Goal: Task Accomplishment & Management: Manage account settings

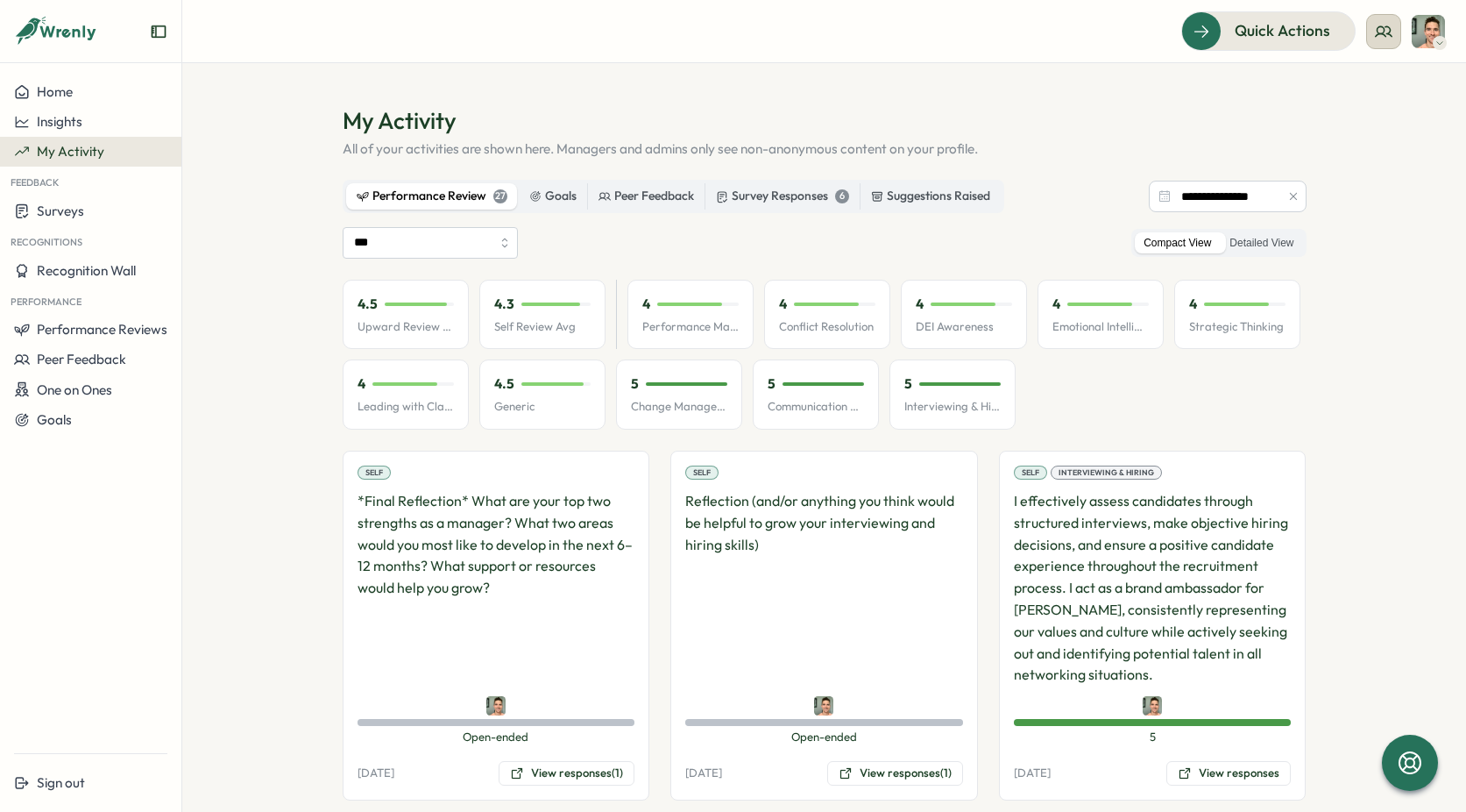
click at [1382, 26] on circle at bounding box center [1380, 29] width 7 height 7
click at [1361, 84] on div "My Team" at bounding box center [1384, 87] width 110 height 19
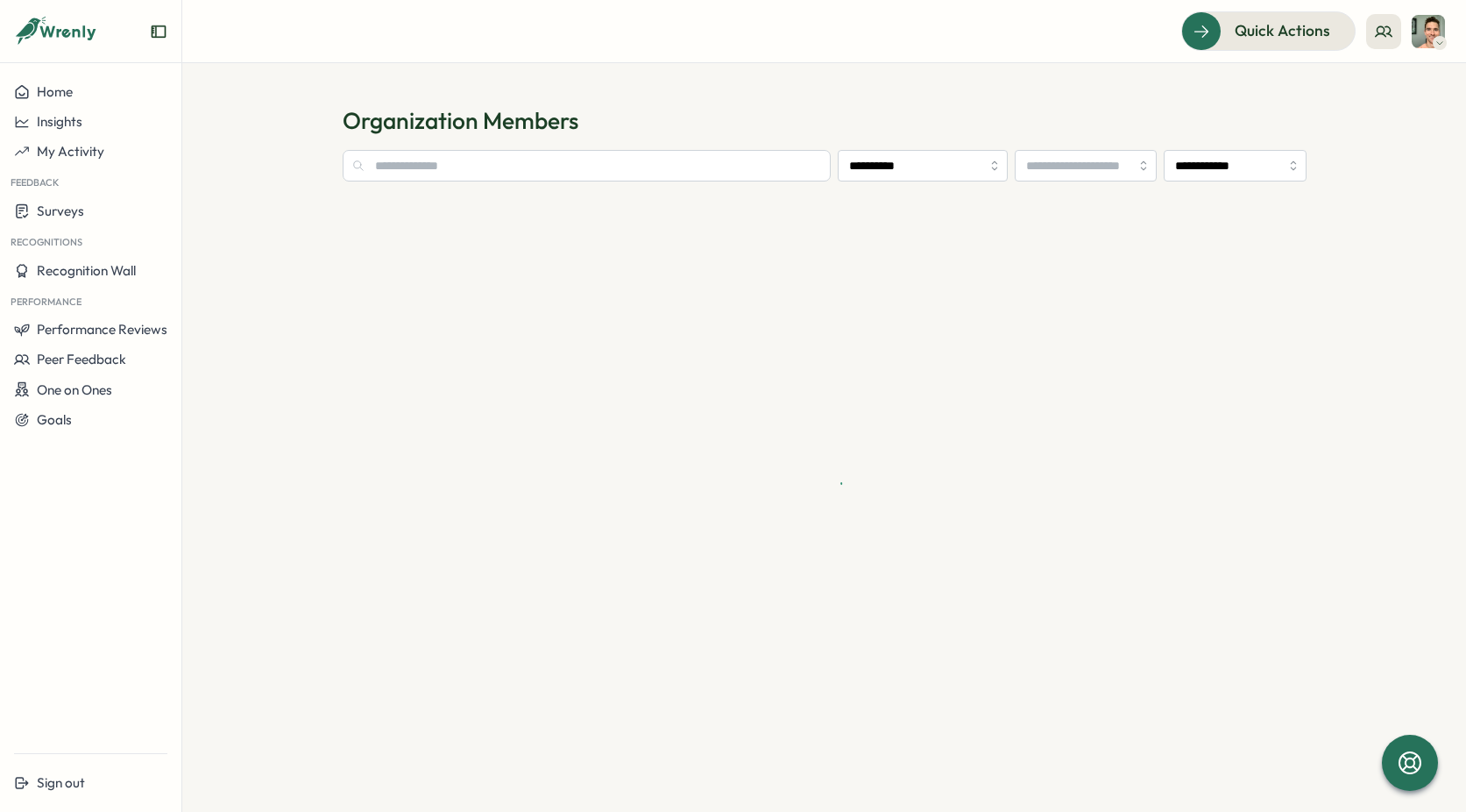
type input "**********"
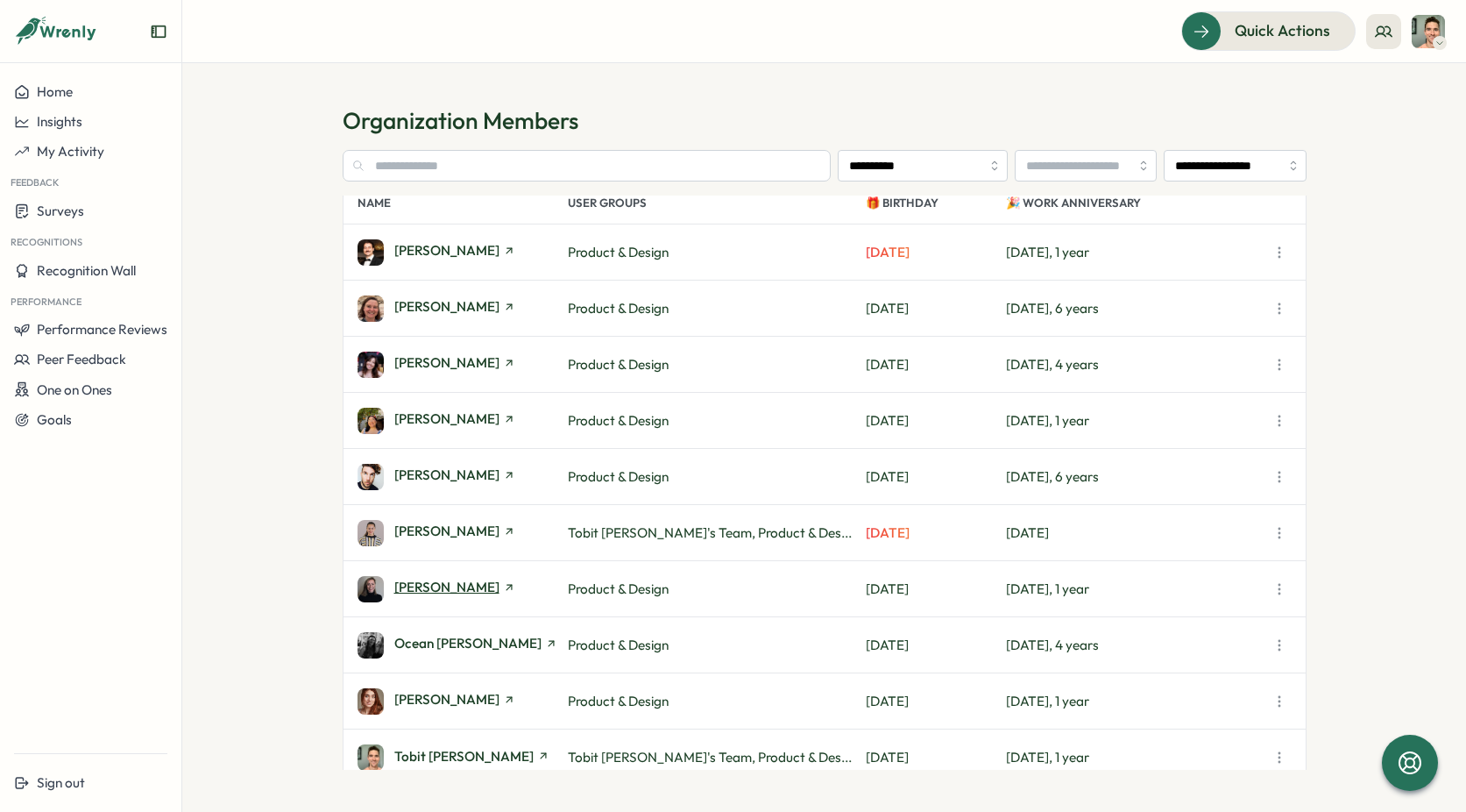
scroll to position [31, 0]
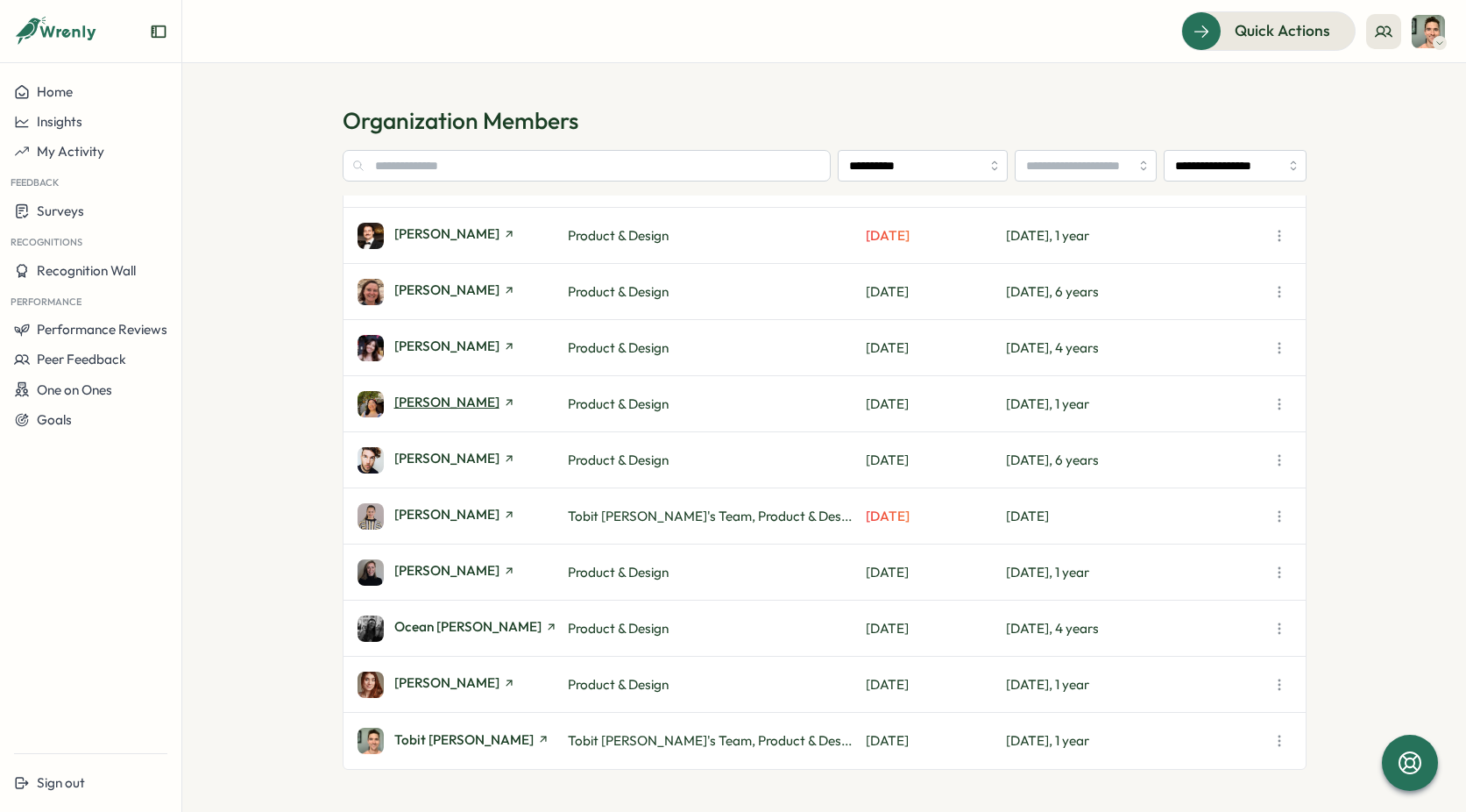
click at [435, 407] on span "[PERSON_NAME]" at bounding box center [447, 401] width 105 height 13
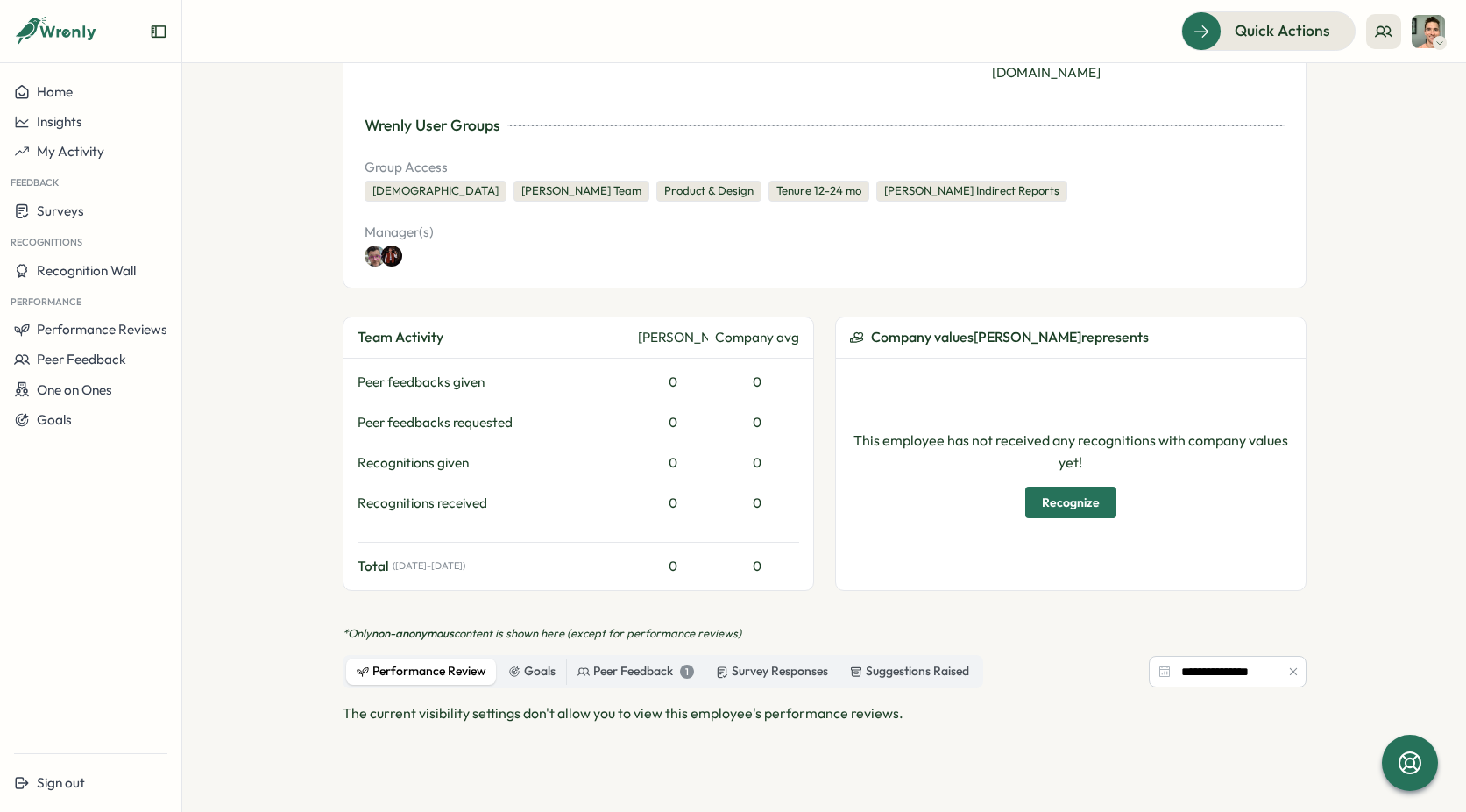
scroll to position [611, 0]
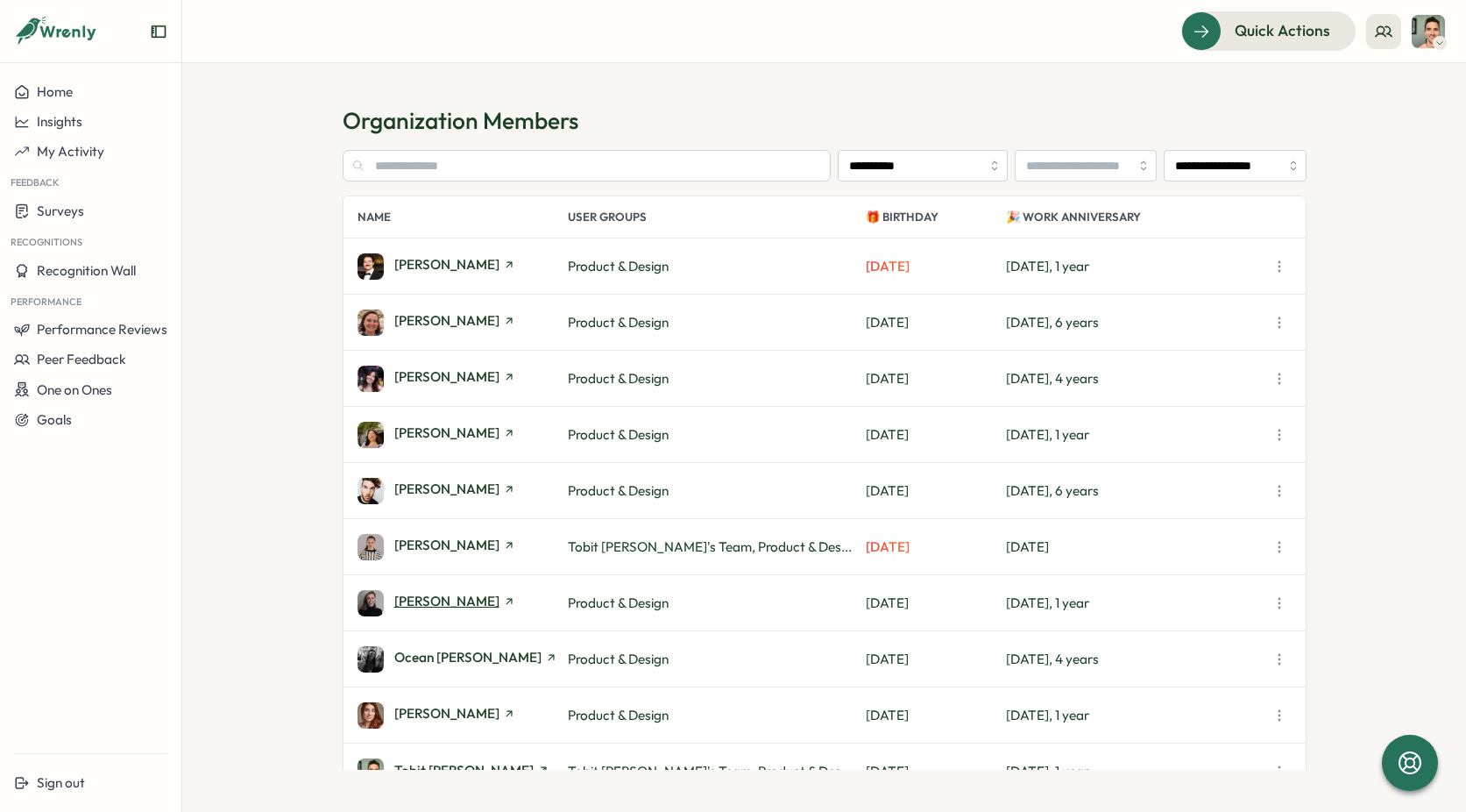
click at [452, 594] on span "[PERSON_NAME]" at bounding box center [447, 600] width 105 height 13
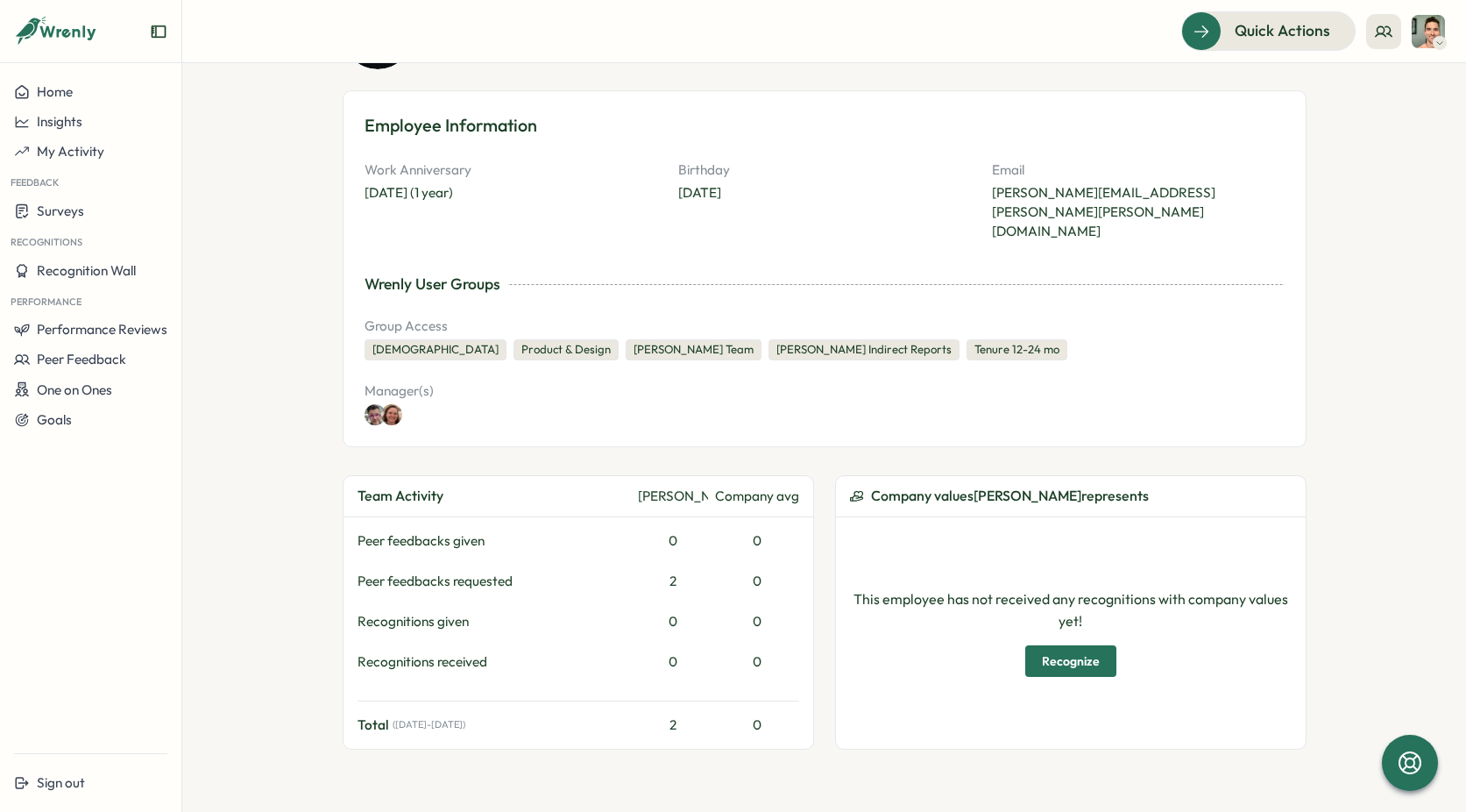
scroll to position [322, 0]
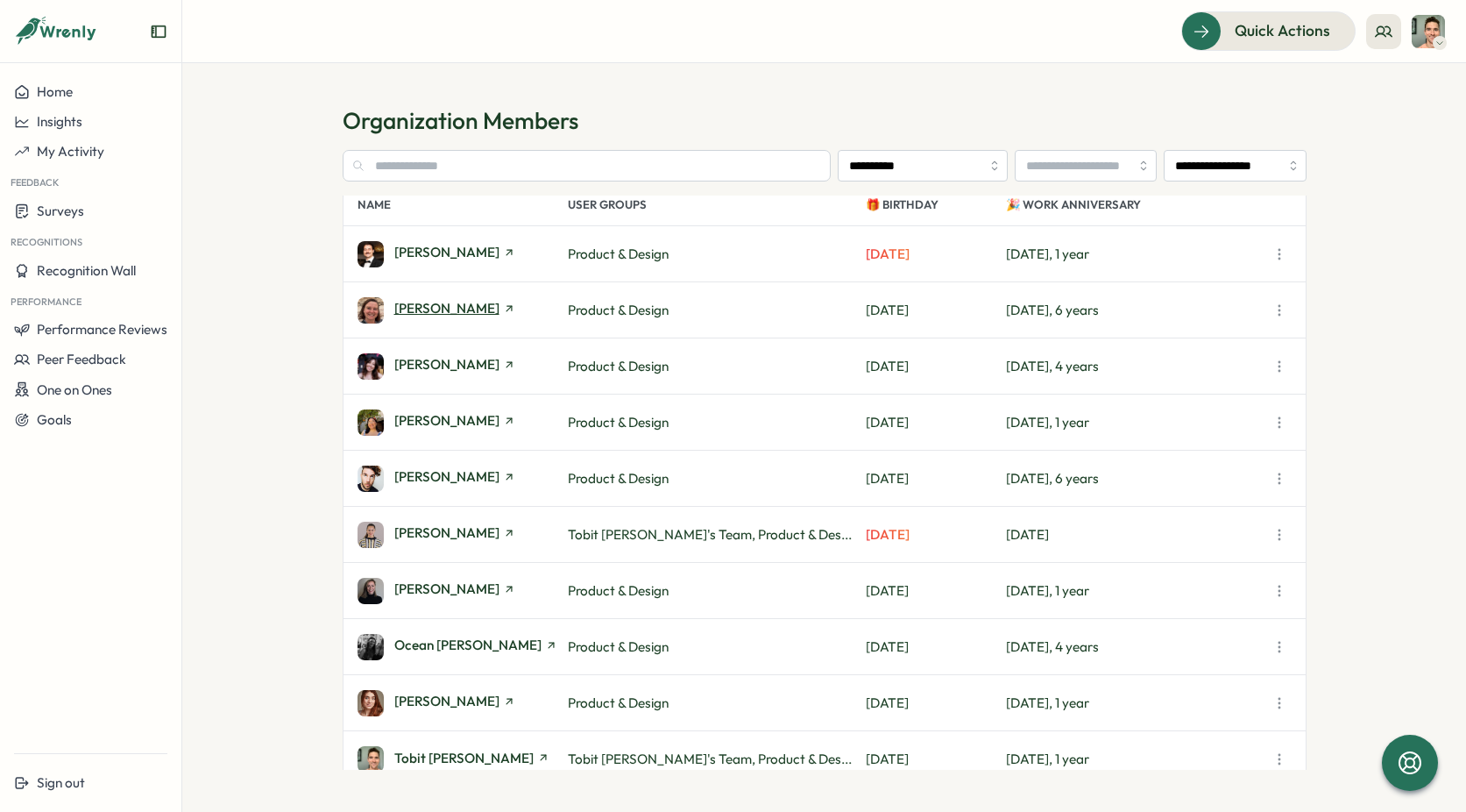
scroll to position [31, 0]
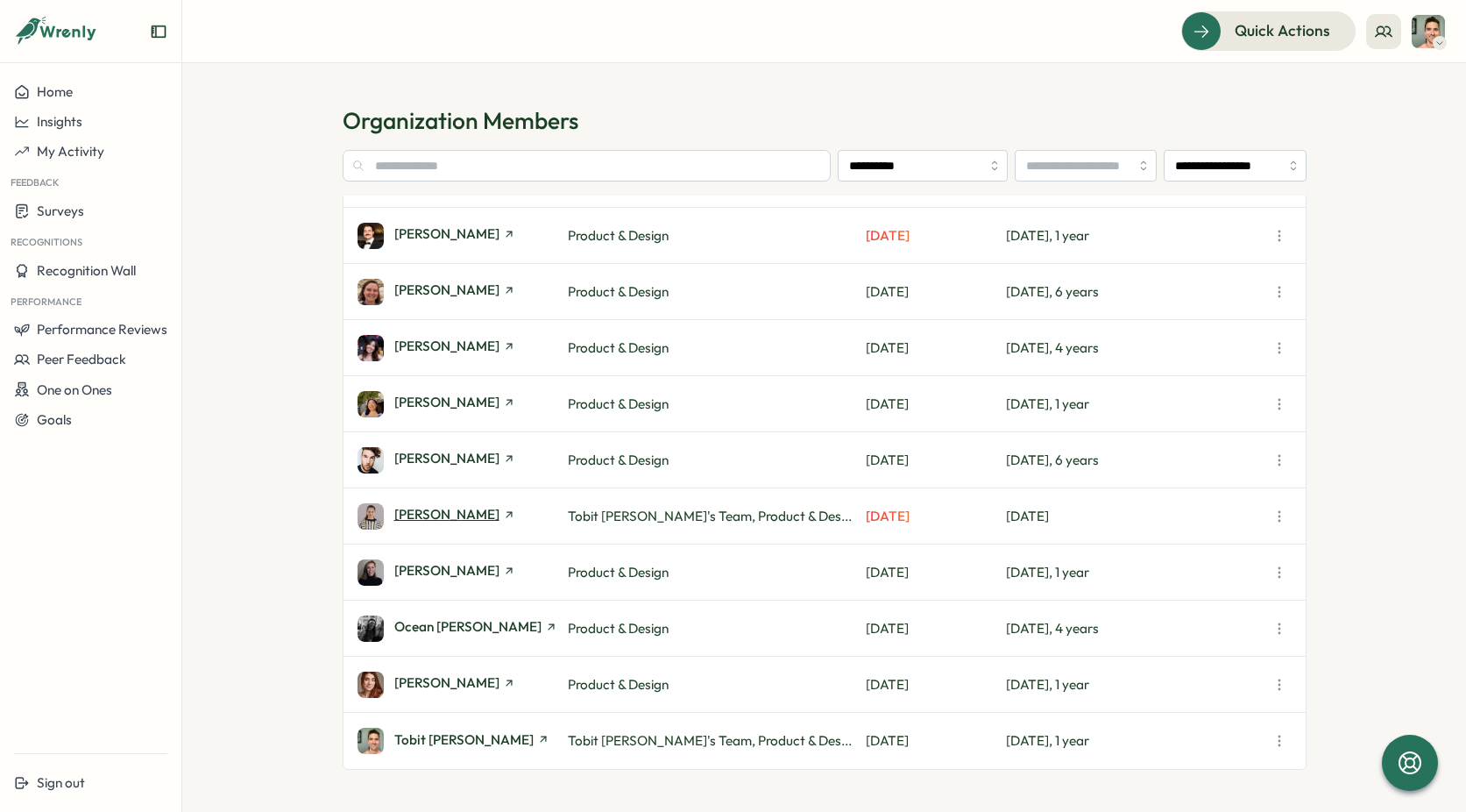
click at [456, 519] on span "[PERSON_NAME]" at bounding box center [447, 513] width 105 height 13
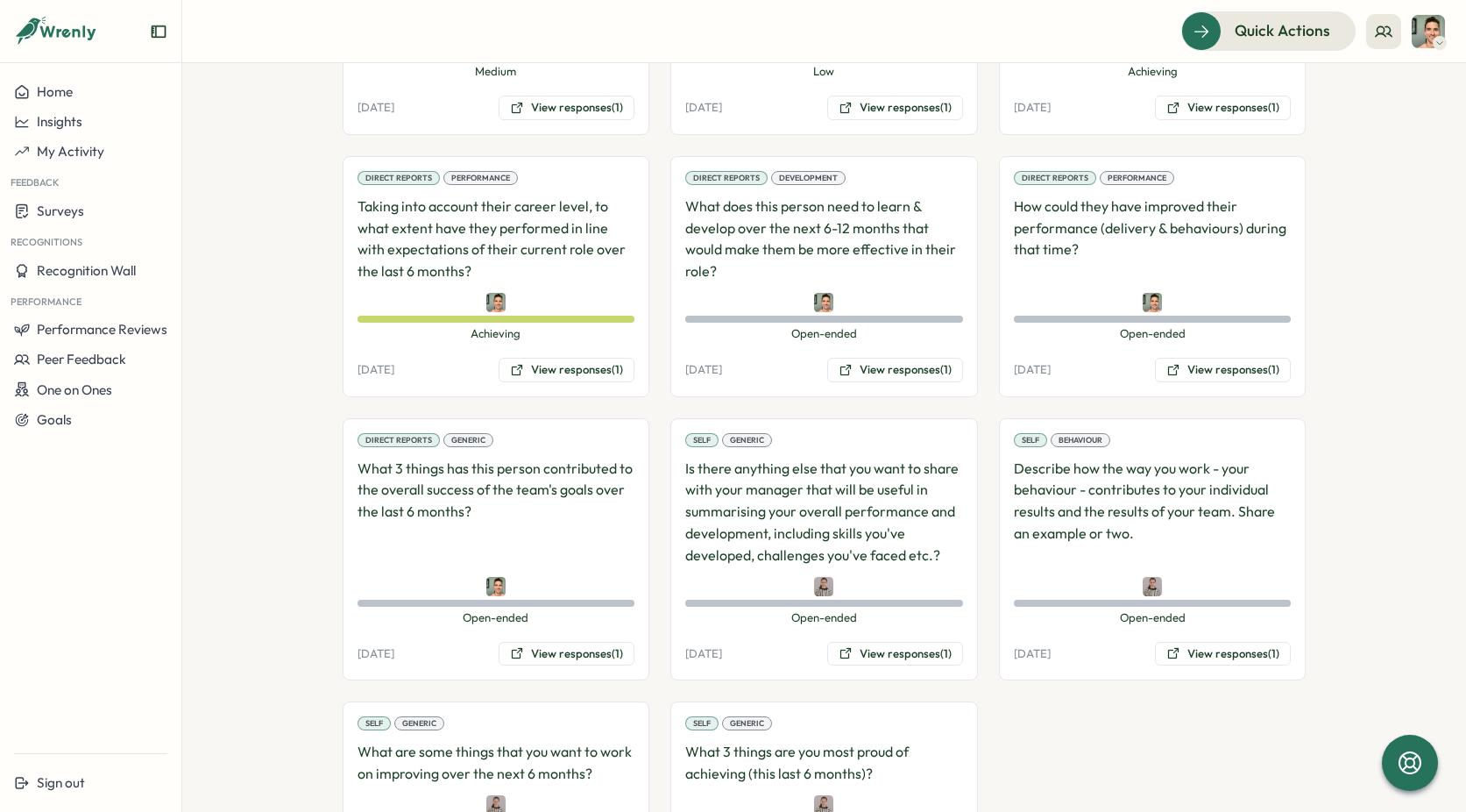
scroll to position [1407, 0]
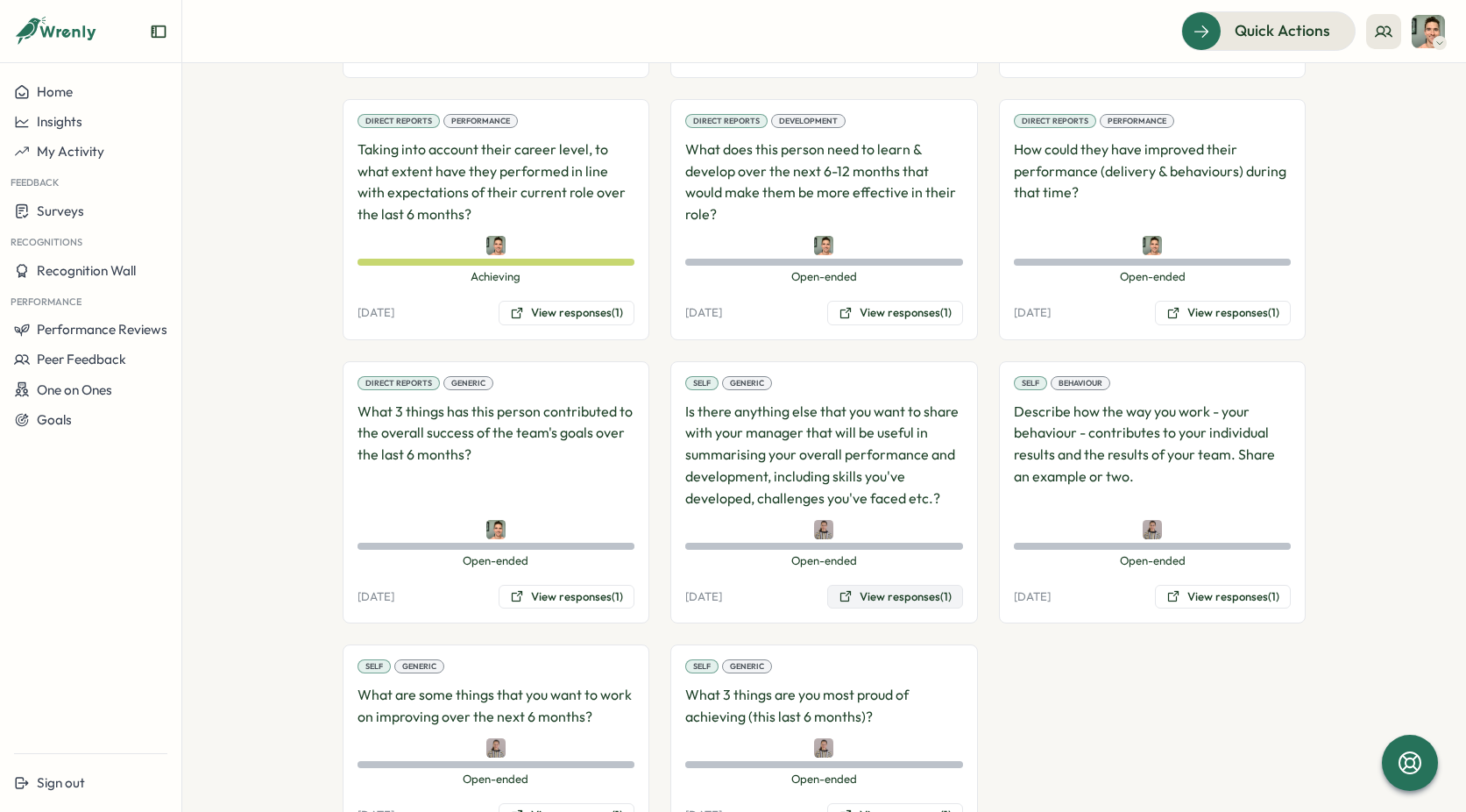
click at [928, 584] on button "View responses (1)" at bounding box center [895, 596] width 136 height 25
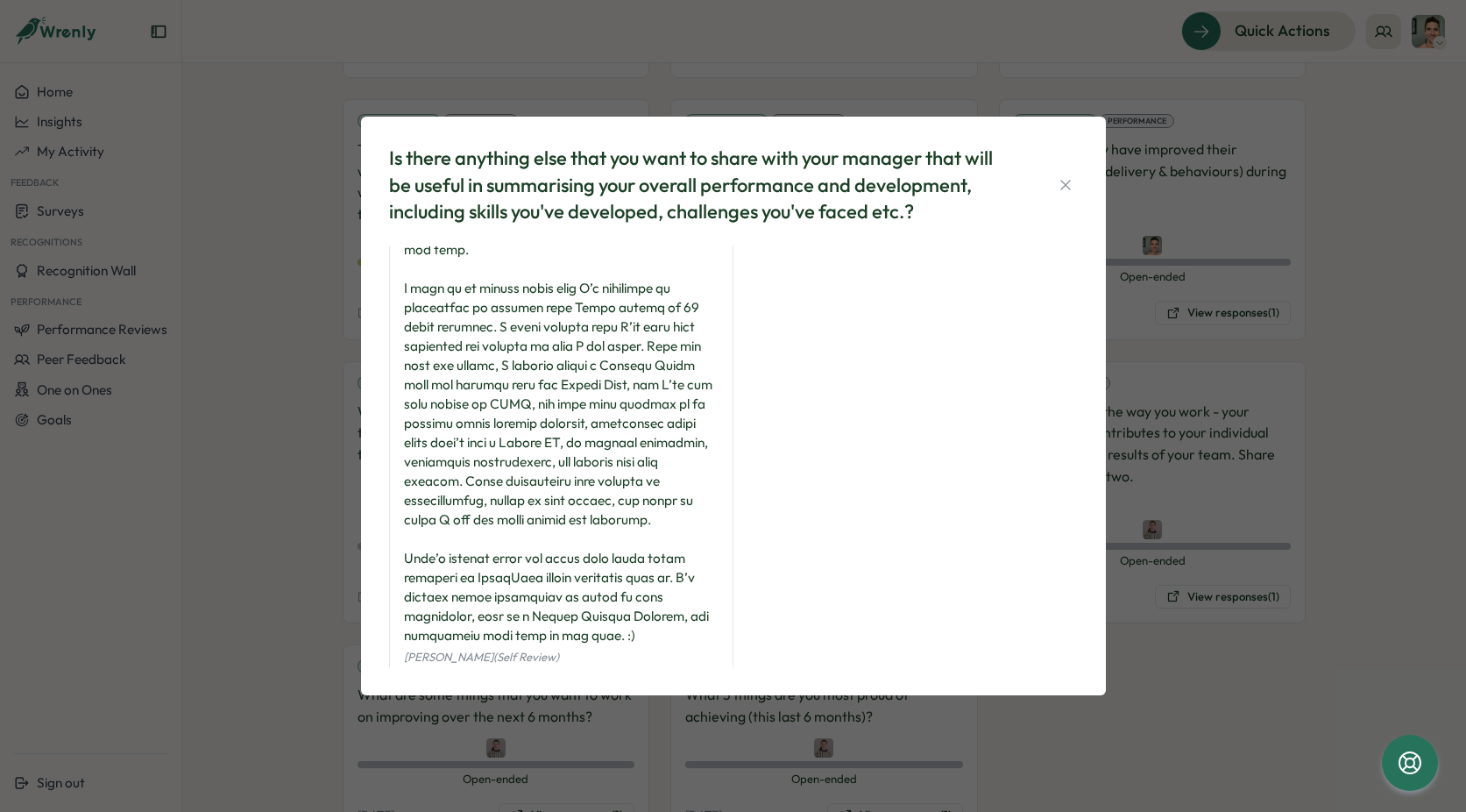
scroll to position [257, 0]
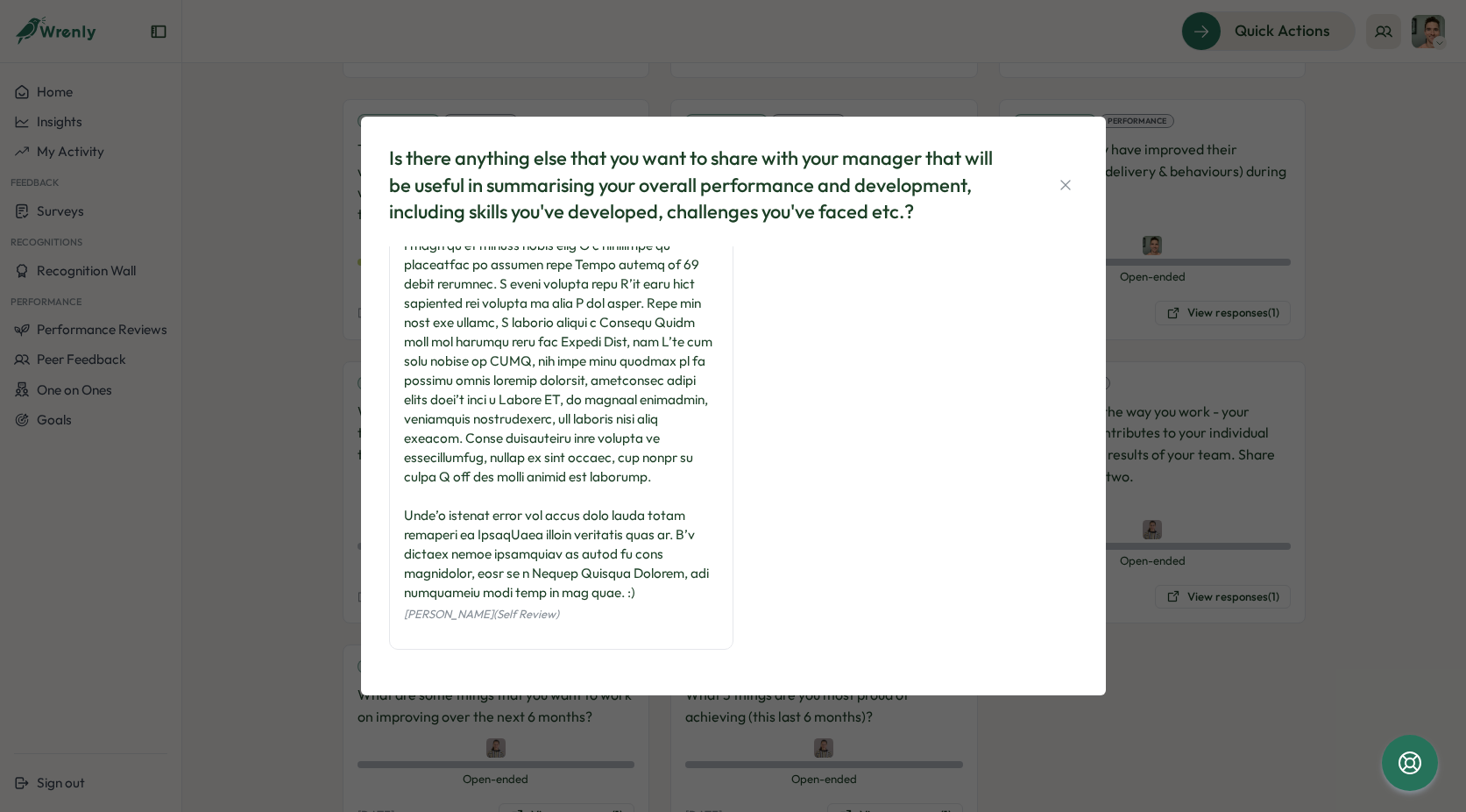
click at [268, 386] on div "Is there anything else that you want to share with your manager that will be us…" at bounding box center [733, 406] width 1466 height 812
